Goal: Task Accomplishment & Management: Use online tool/utility

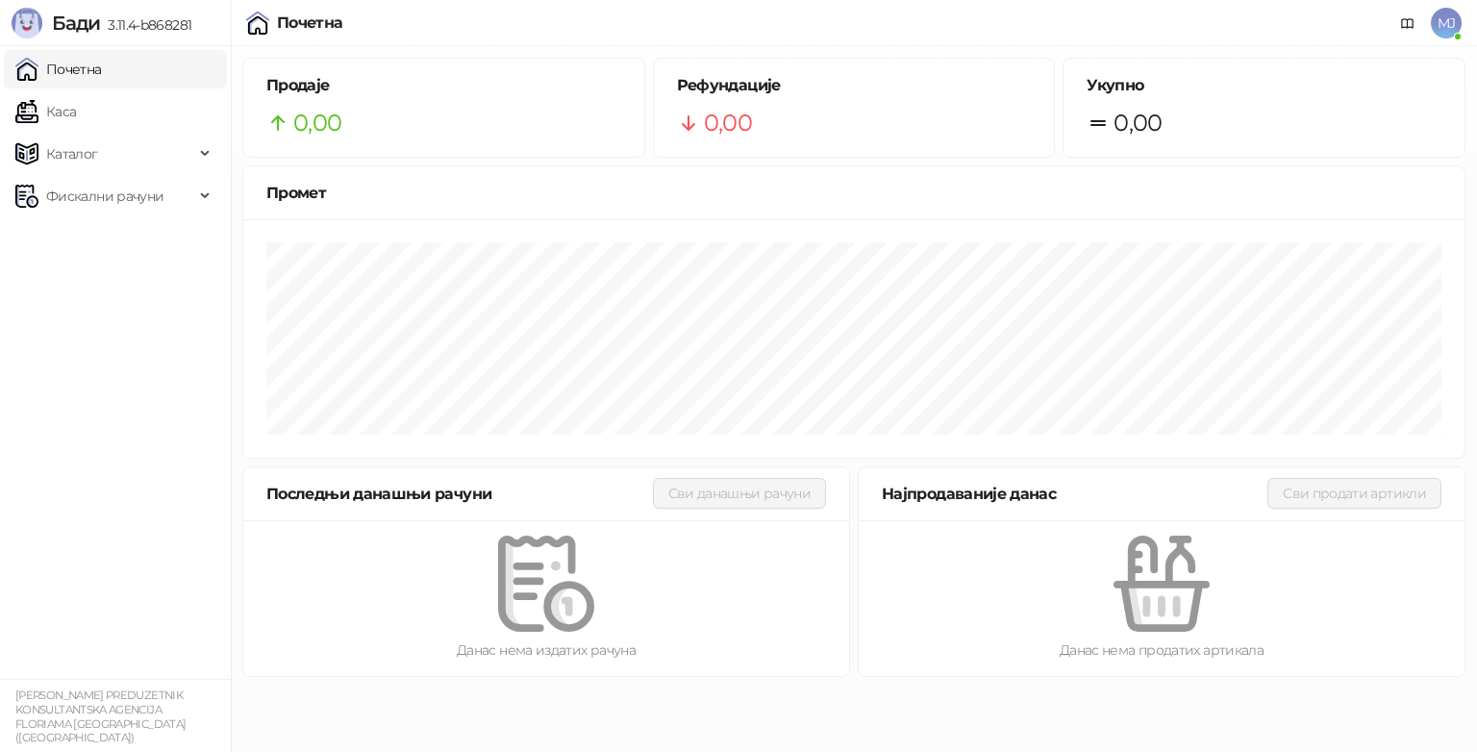
click at [71, 69] on link "Почетна" at bounding box center [58, 69] width 87 height 38
click at [54, 114] on link "Каса" at bounding box center [45, 111] width 61 height 38
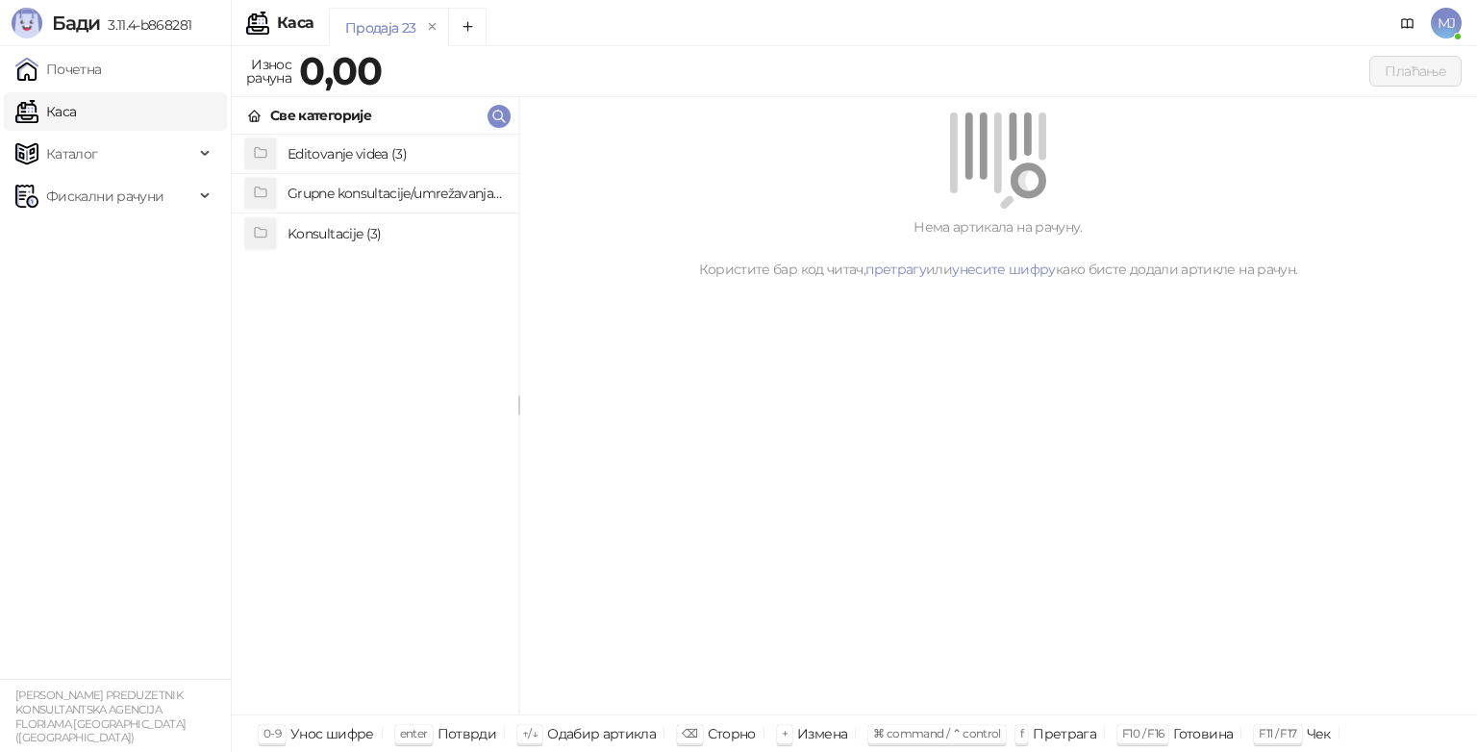
click at [284, 23] on div "Каса" at bounding box center [295, 22] width 37 height 15
click at [466, 26] on icon "Add tab" at bounding box center [467, 26] width 9 height 9
click at [548, 26] on icon "remove" at bounding box center [552, 26] width 13 height 13
